Goal: Navigation & Orientation: Find specific page/section

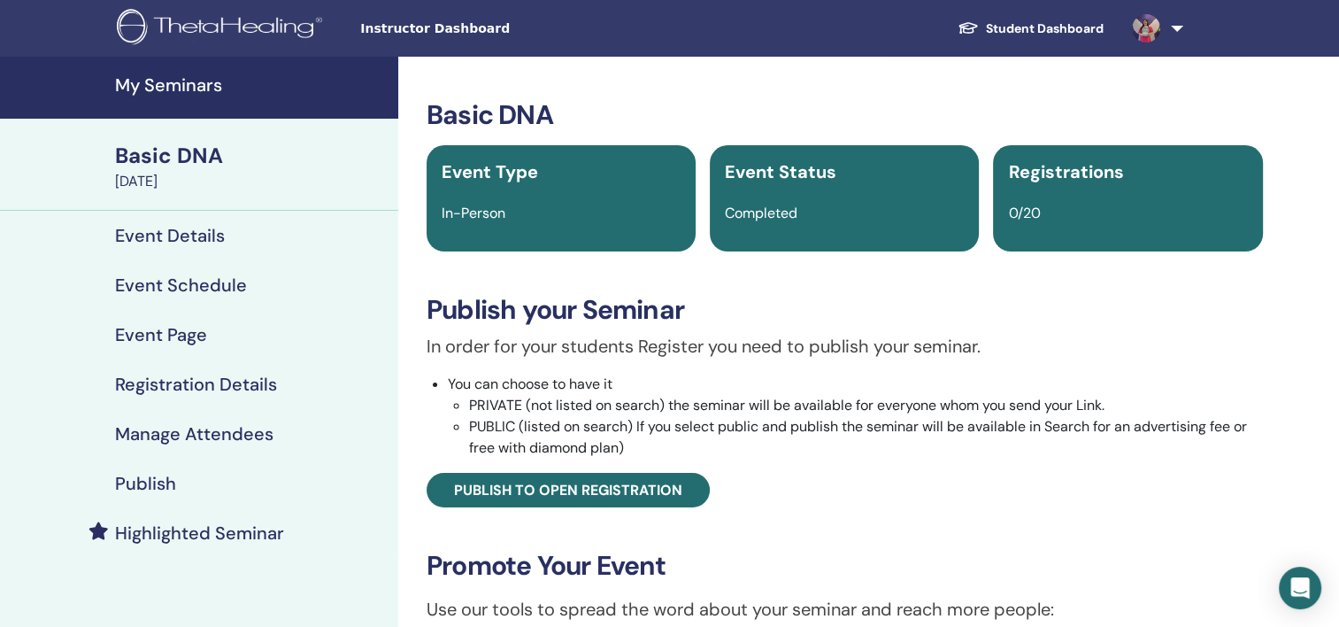
click at [184, 84] on h4 "My Seminars" at bounding box center [251, 84] width 273 height 21
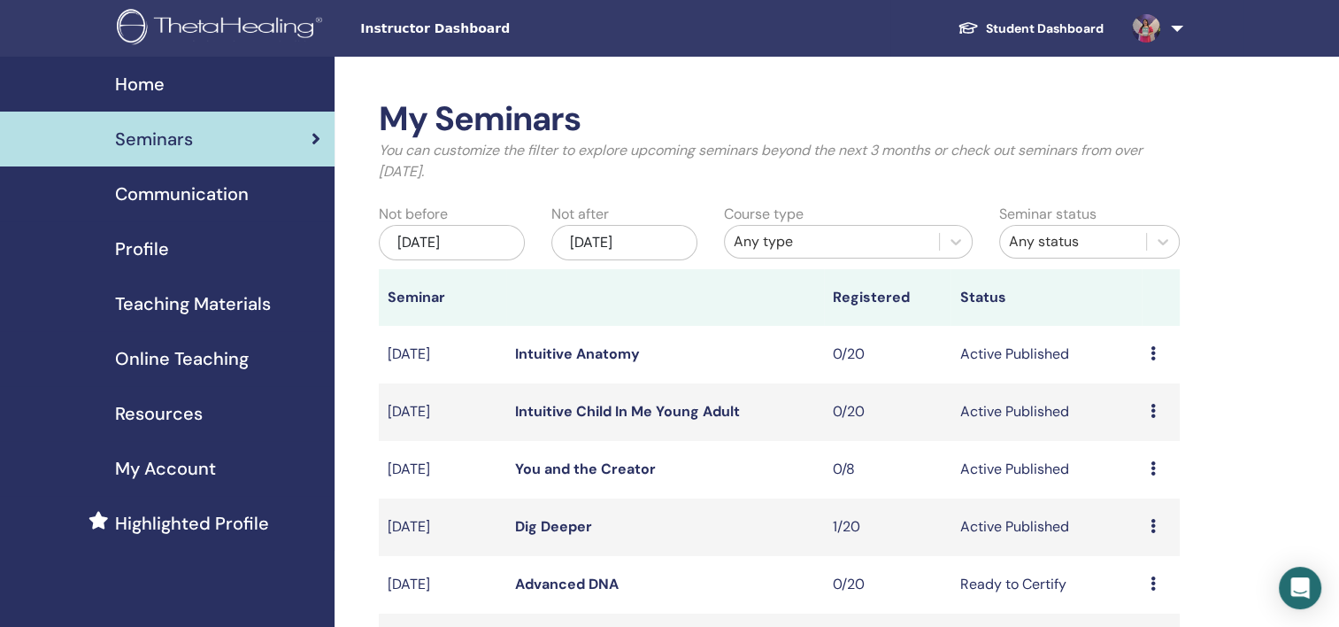
click at [564, 464] on link "You and the Creator" at bounding box center [585, 468] width 141 height 19
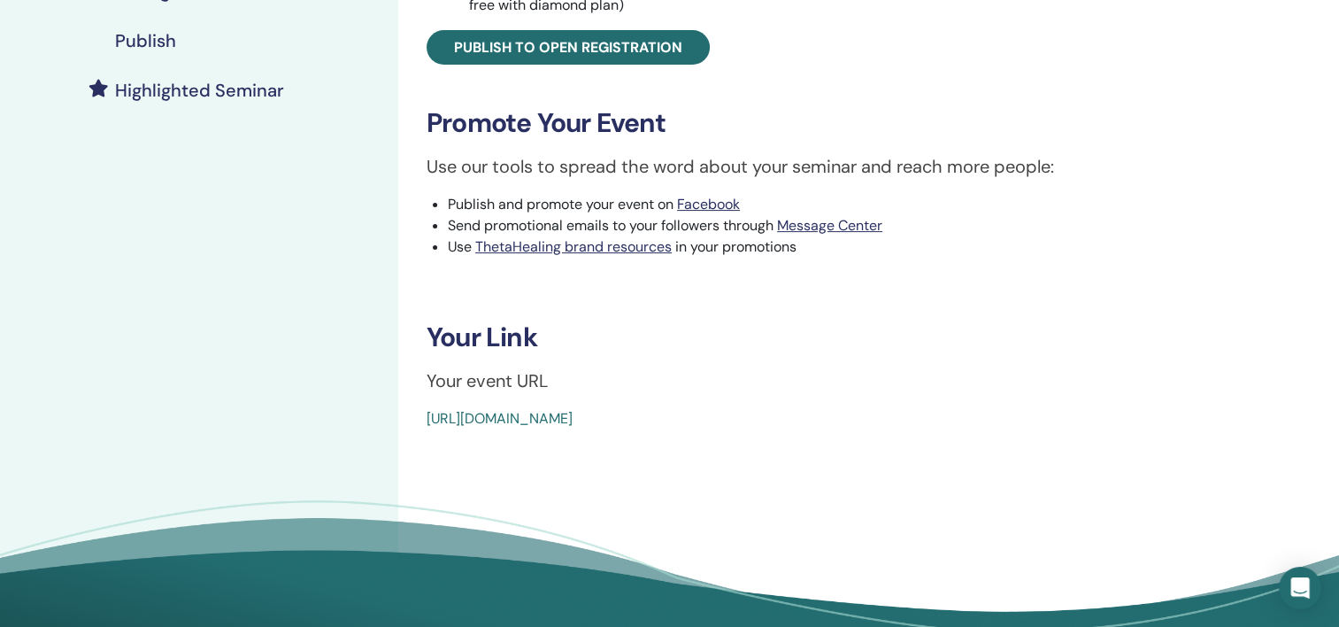
scroll to position [531, 0]
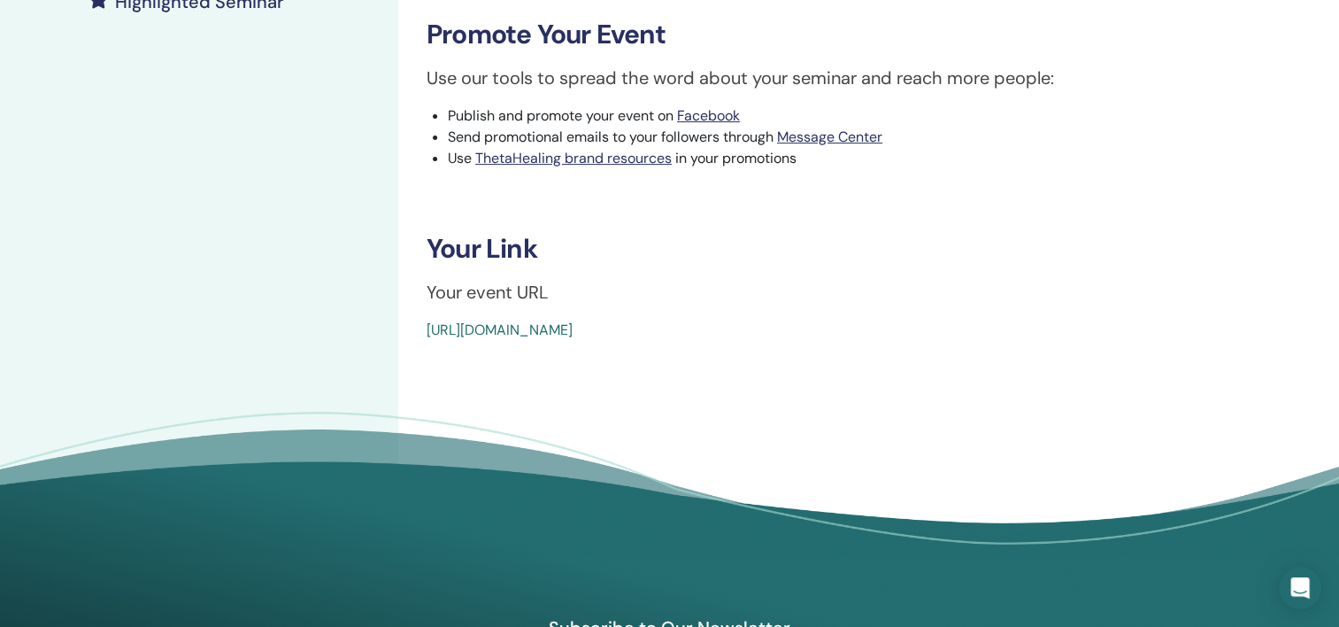
drag, startPoint x: 820, startPoint y: 331, endPoint x: 428, endPoint y: 340, distance: 392.2
click at [428, 340] on div "[URL][DOMAIN_NAME]" at bounding box center [775, 329] width 697 height 21
copy link "[URL][DOMAIN_NAME]"
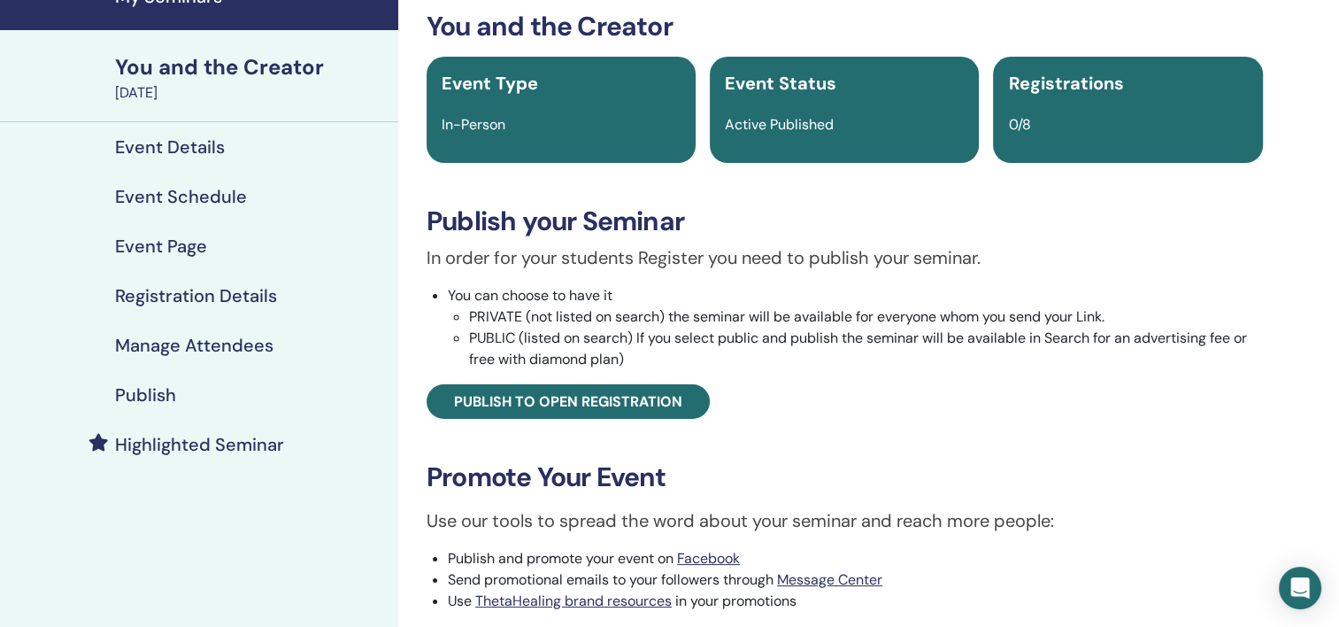
scroll to position [0, 0]
